Goal: Find specific fact: Find specific fact

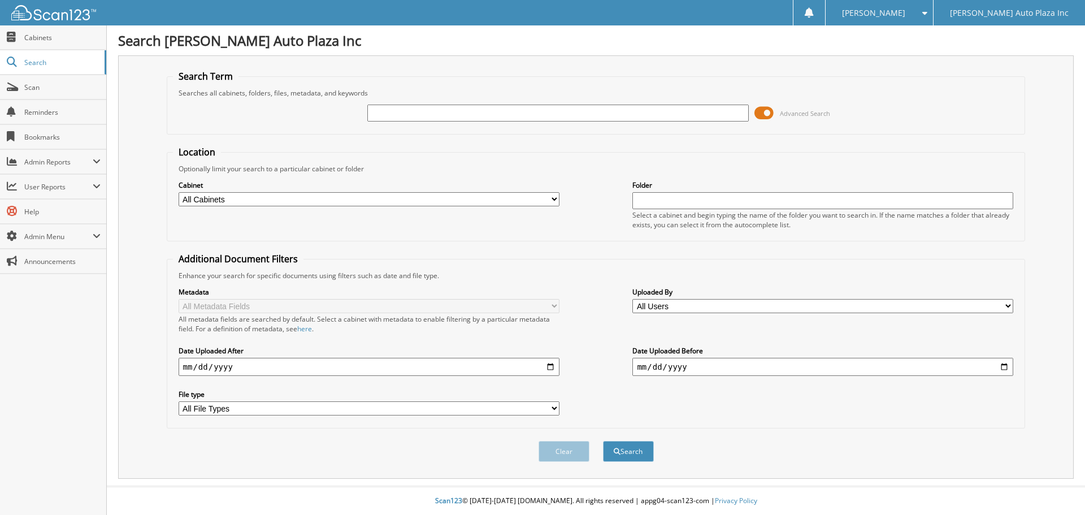
click at [421, 111] on input "text" at bounding box center [557, 113] width 381 height 17
type input "54473"
click at [603, 441] on button "Search" at bounding box center [628, 451] width 51 height 21
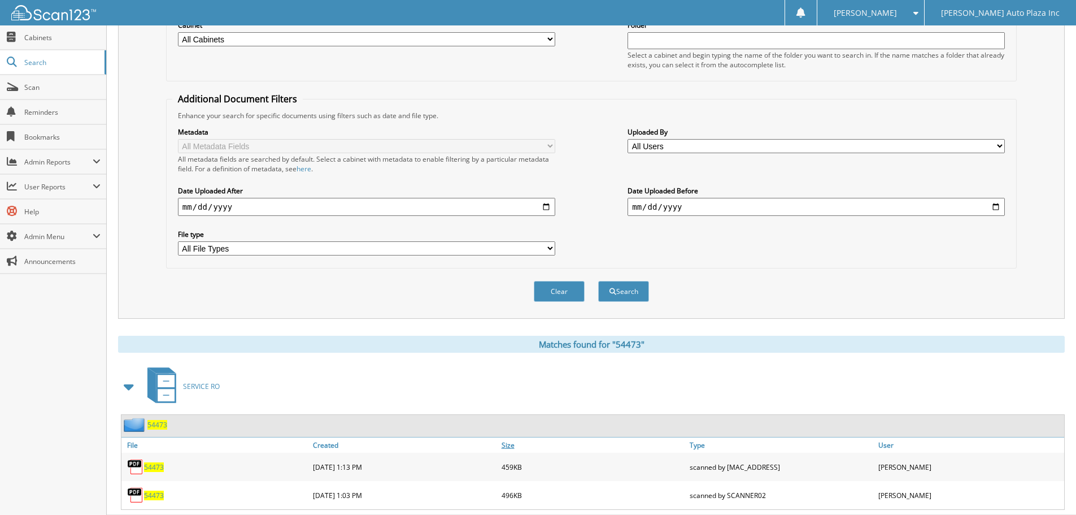
scroll to position [189, 0]
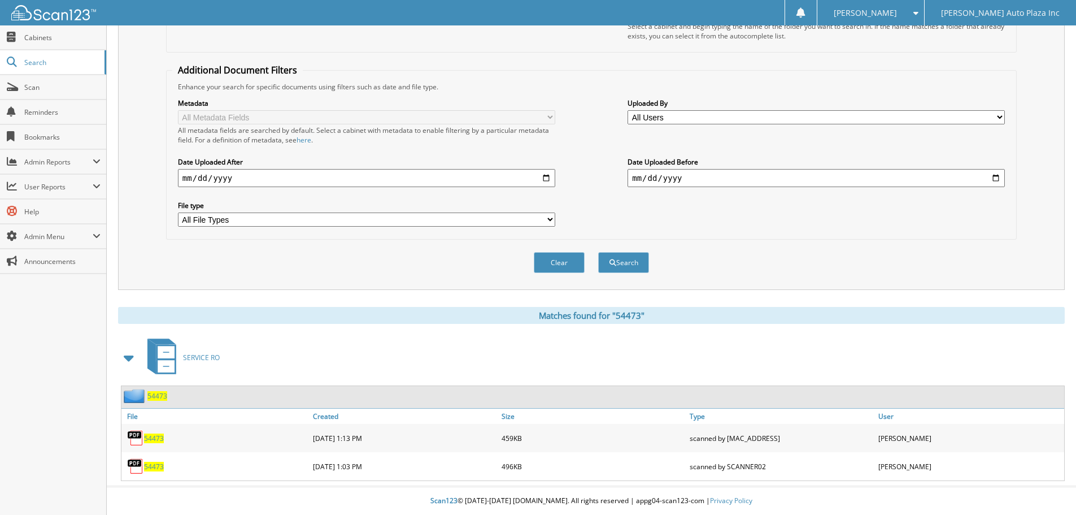
click at [158, 439] on span "54473" at bounding box center [154, 438] width 20 height 10
